Goal: Navigation & Orientation: Find specific page/section

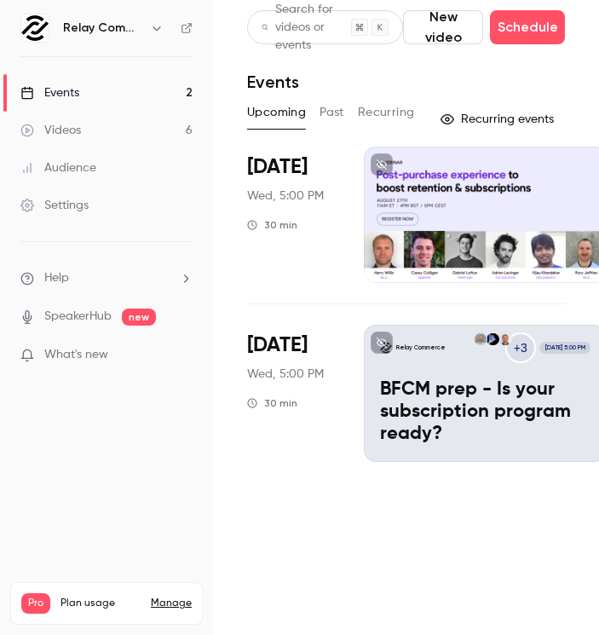
click at [476, 194] on div at bounding box center [485, 215] width 243 height 136
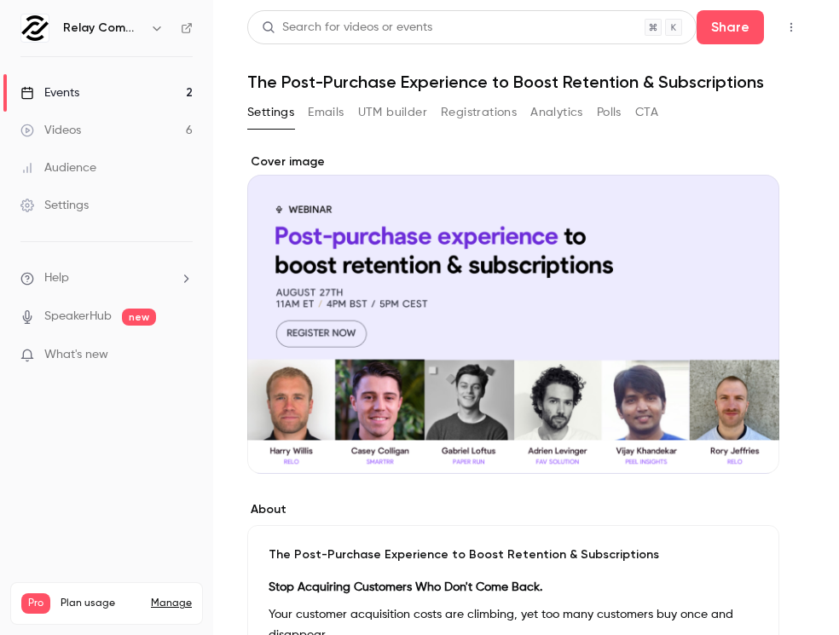
click at [137, 93] on link "Events 2" at bounding box center [106, 93] width 213 height 38
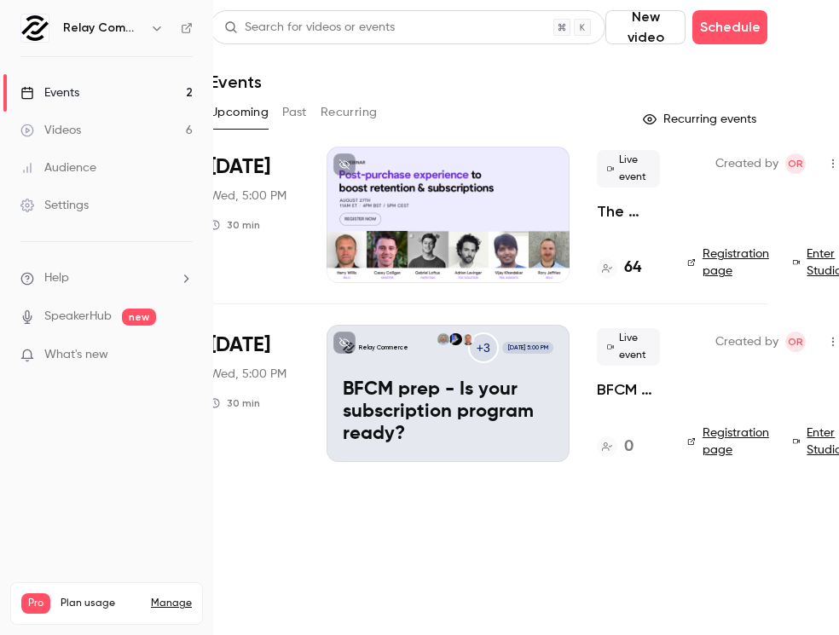
scroll to position [0, 44]
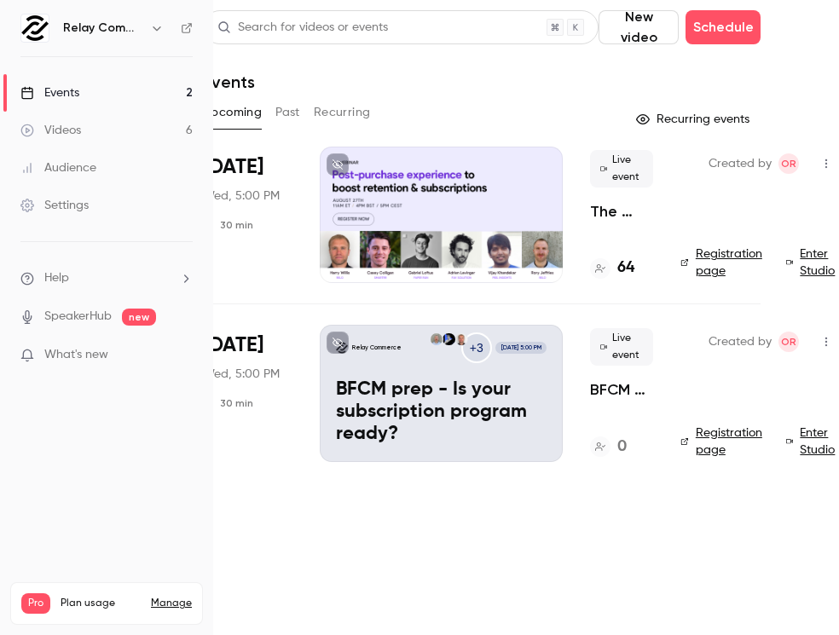
click at [597, 256] on link "Enter Studio" at bounding box center [813, 263] width 54 height 34
